Goal: Find specific page/section: Find specific page/section

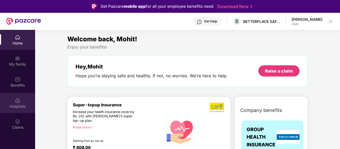
click at [17, 104] on div "Hospitals" at bounding box center [17, 106] width 35 height 5
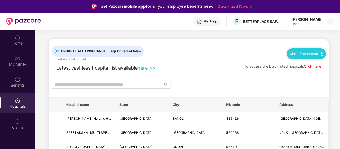
click at [303, 54] on link "Claim Documents" at bounding box center [307, 53] width 34 height 4
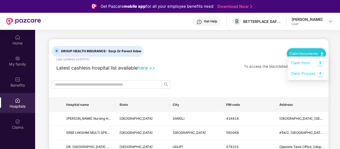
click at [300, 64] on link "Claim Form" at bounding box center [308, 62] width 35 height 11
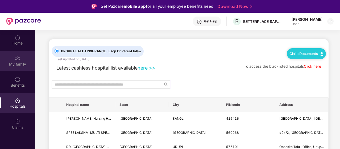
click at [21, 63] on div "My family" at bounding box center [17, 64] width 35 height 5
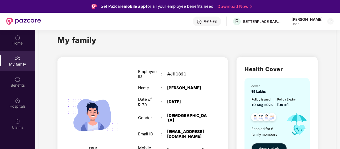
scroll to position [21, 0]
